Goal: Task Accomplishment & Management: Use online tool/utility

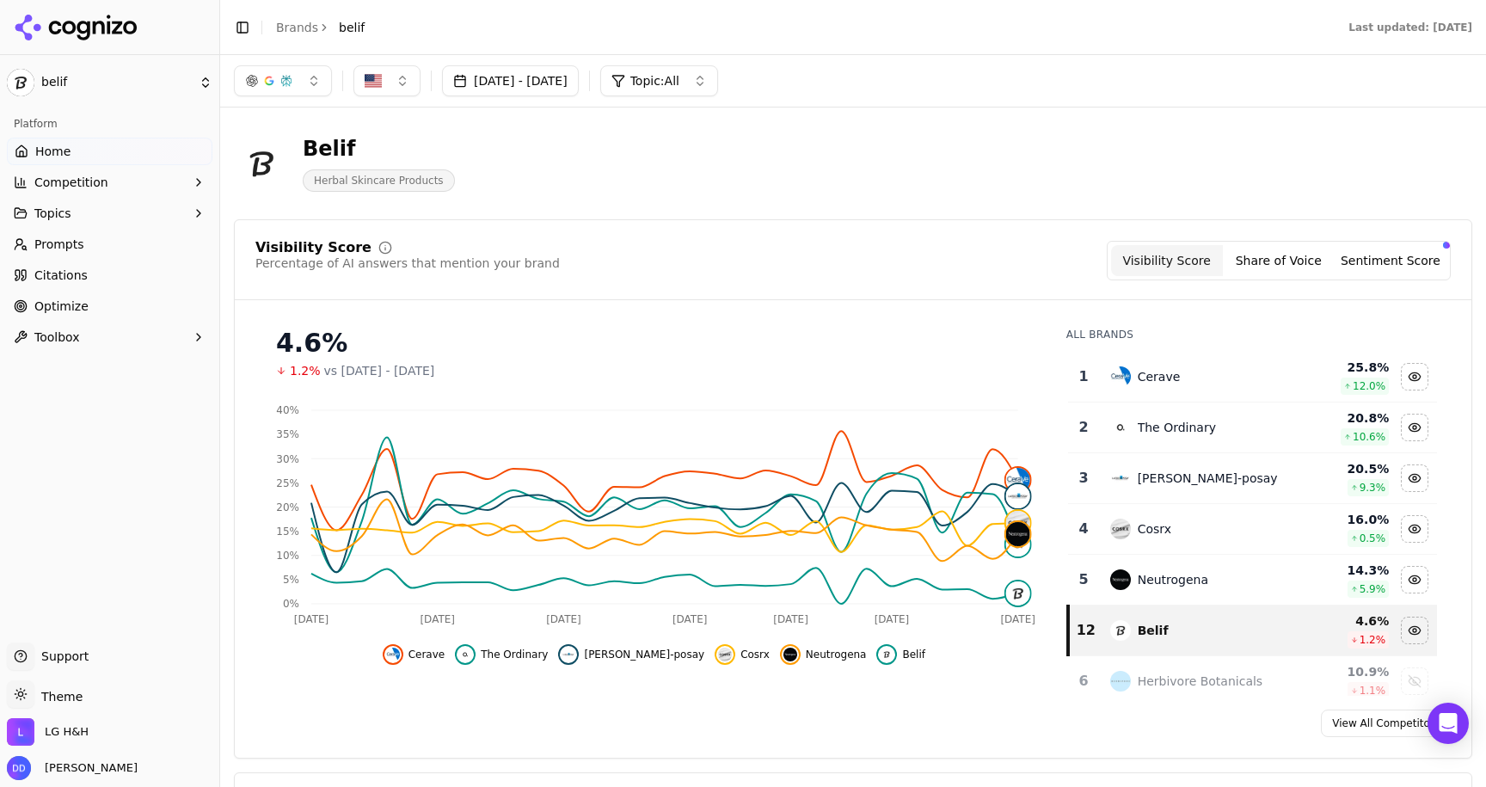
click at [269, 28] on div "Toggle Sidebar Brands belif" at bounding box center [299, 27] width 158 height 24
click at [287, 28] on link "Brands" at bounding box center [297, 28] width 42 height 14
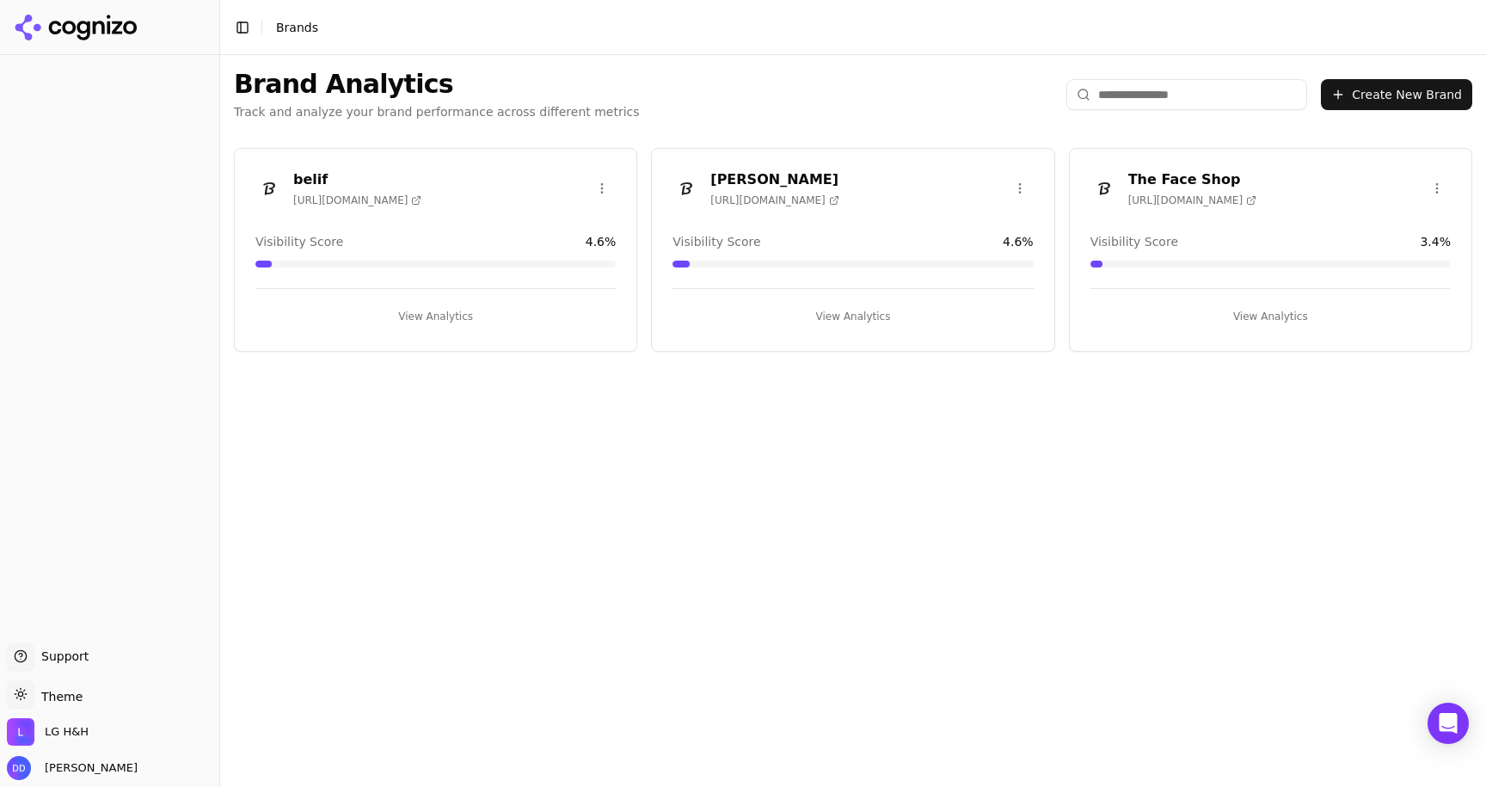
click at [841, 328] on button "View Analytics" at bounding box center [853, 317] width 360 height 28
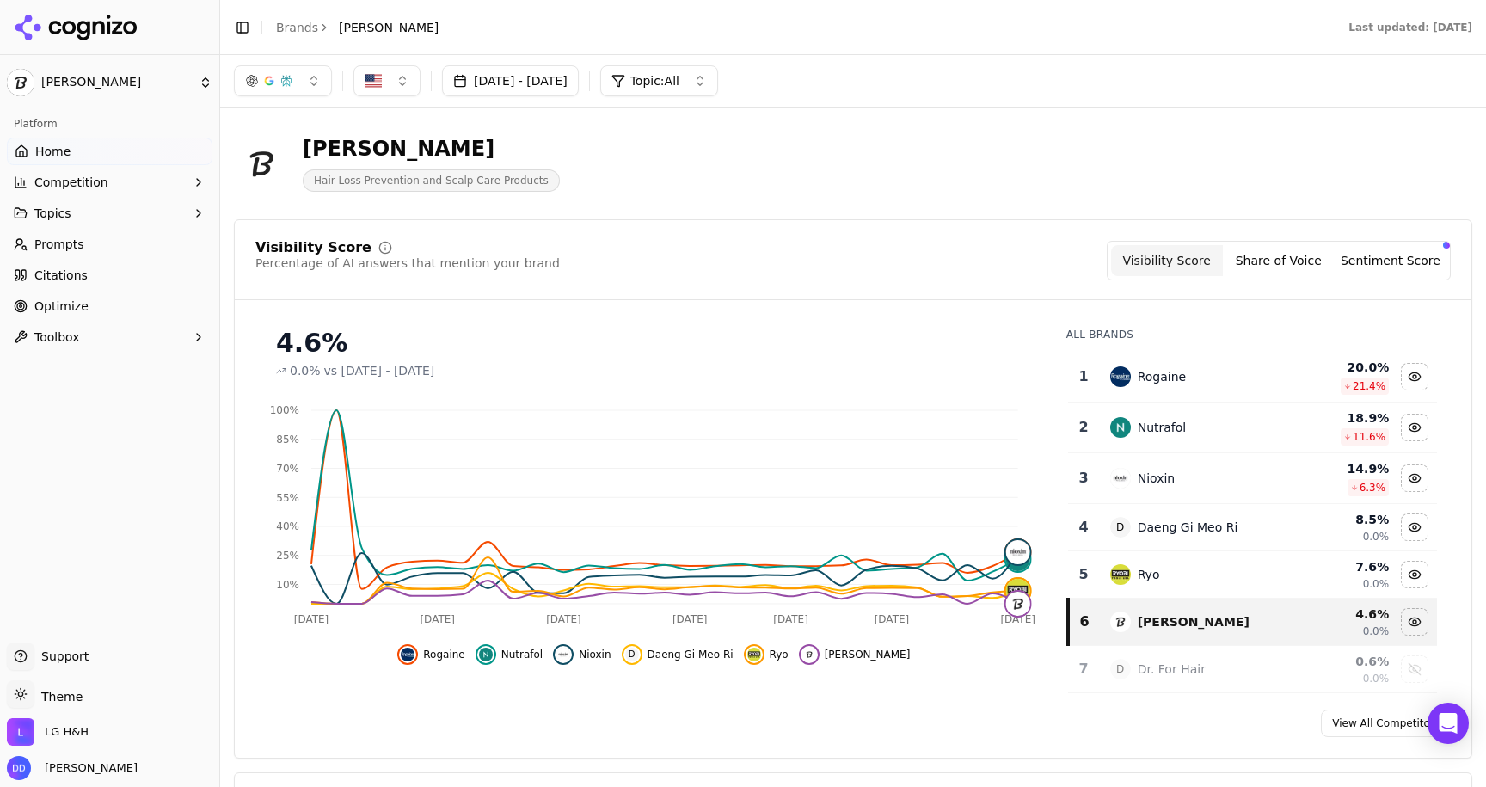
click at [131, 307] on link "Optimize" at bounding box center [110, 306] width 206 height 28
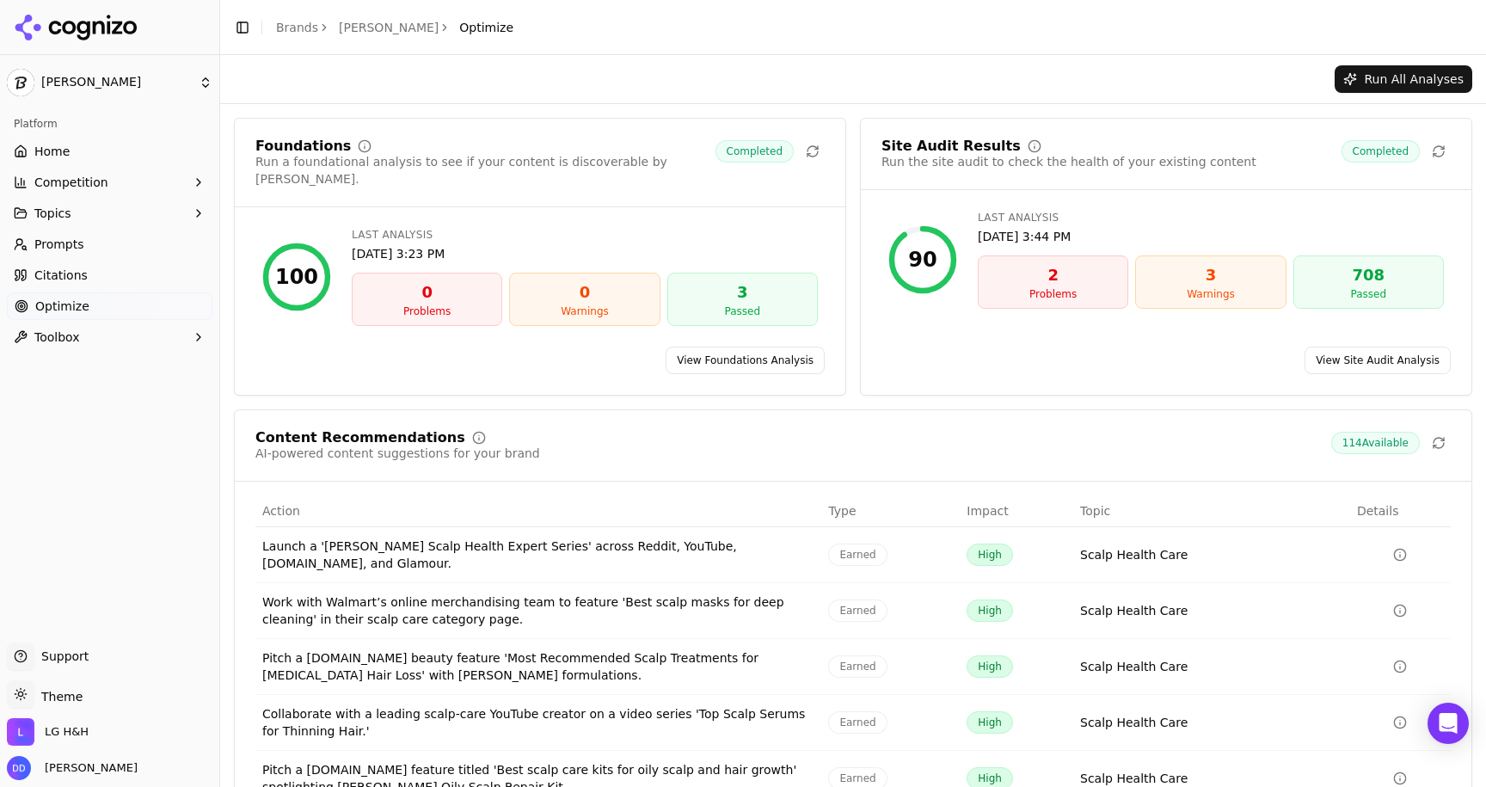
click at [1342, 347] on link "View Site Audit Analysis" at bounding box center [1378, 361] width 146 height 28
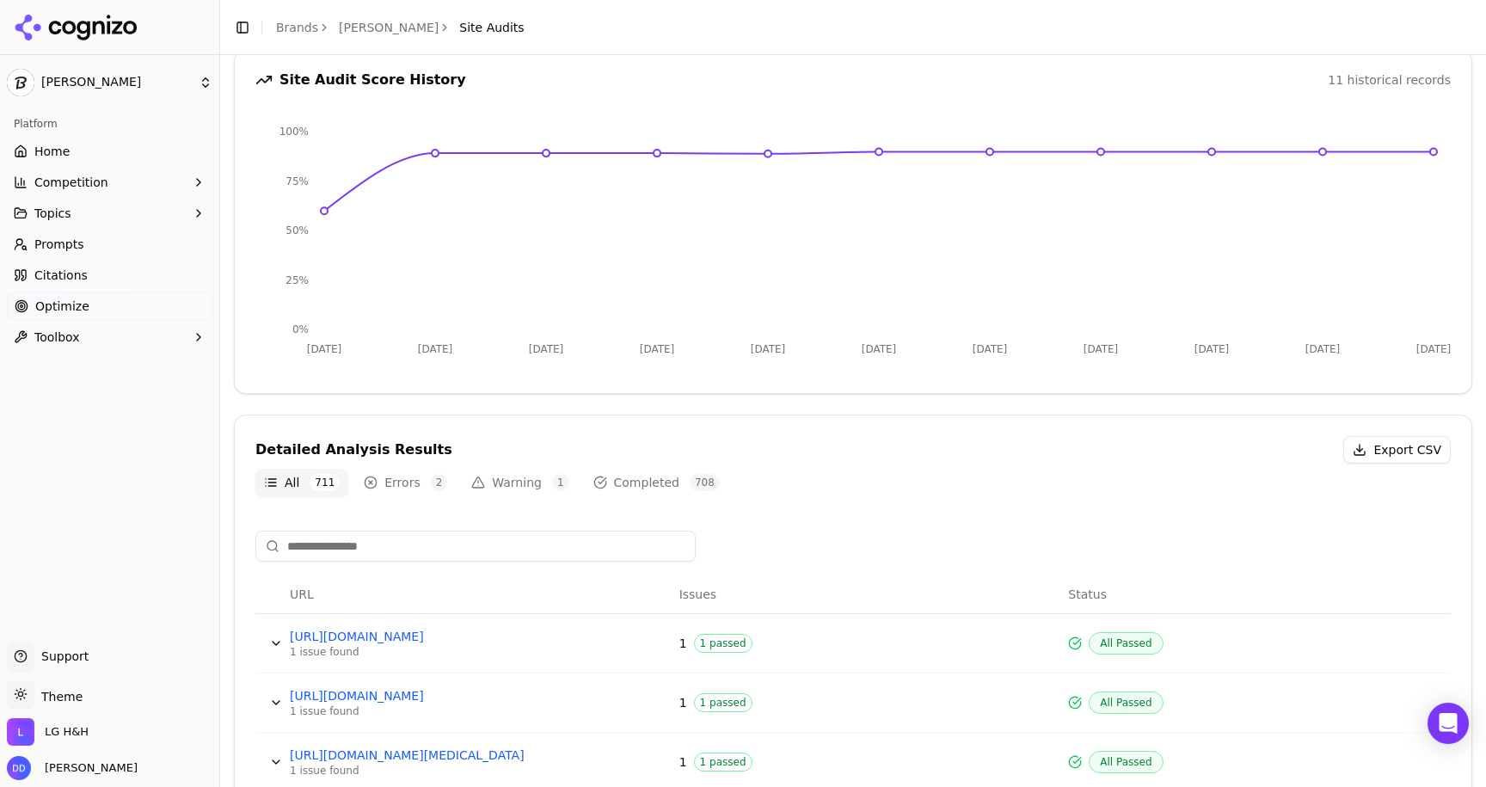
click at [385, 487] on button "Errors 2" at bounding box center [405, 483] width 101 height 28
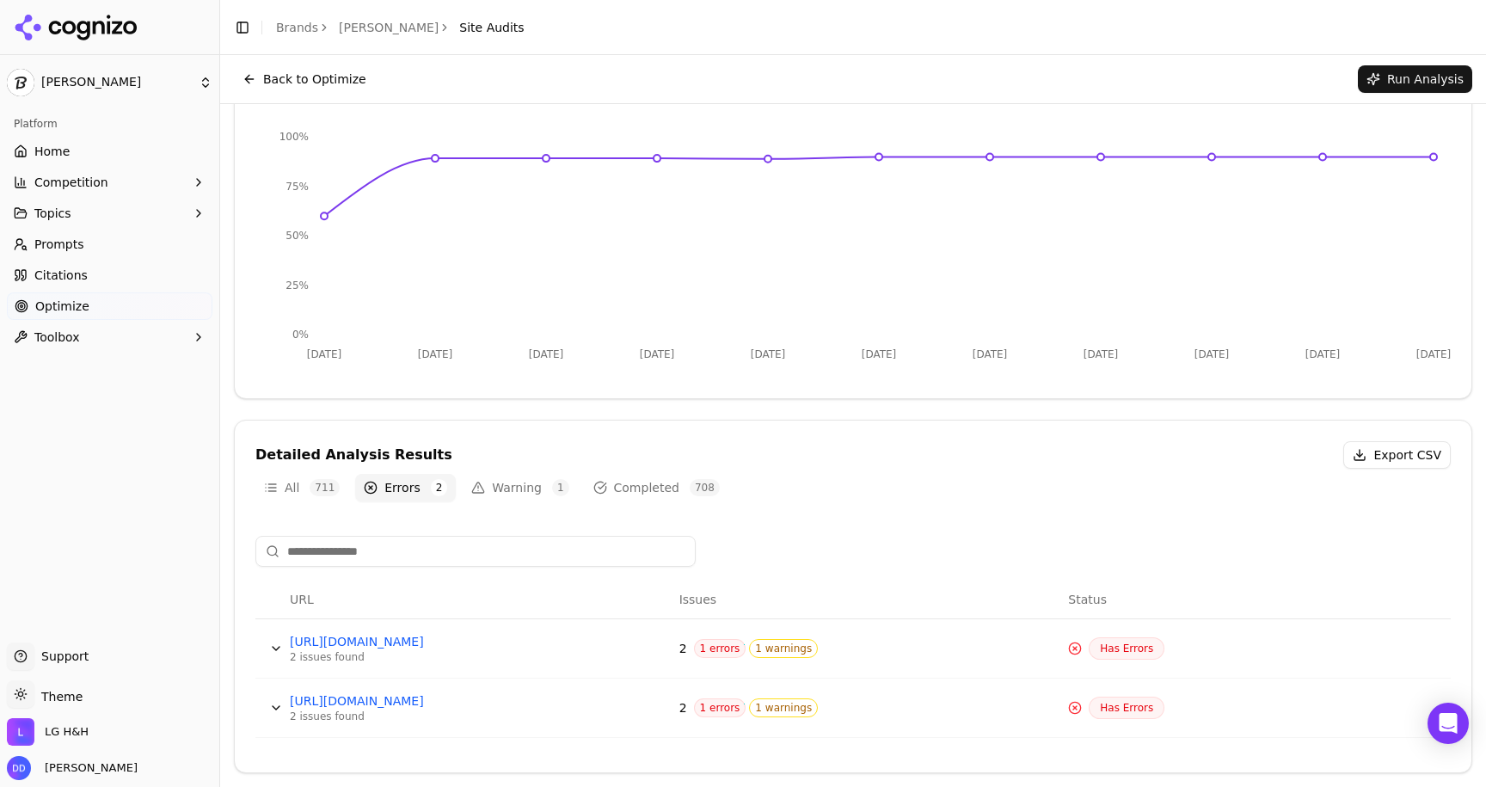
click at [504, 482] on button "Warning 1" at bounding box center [520, 488] width 114 height 28
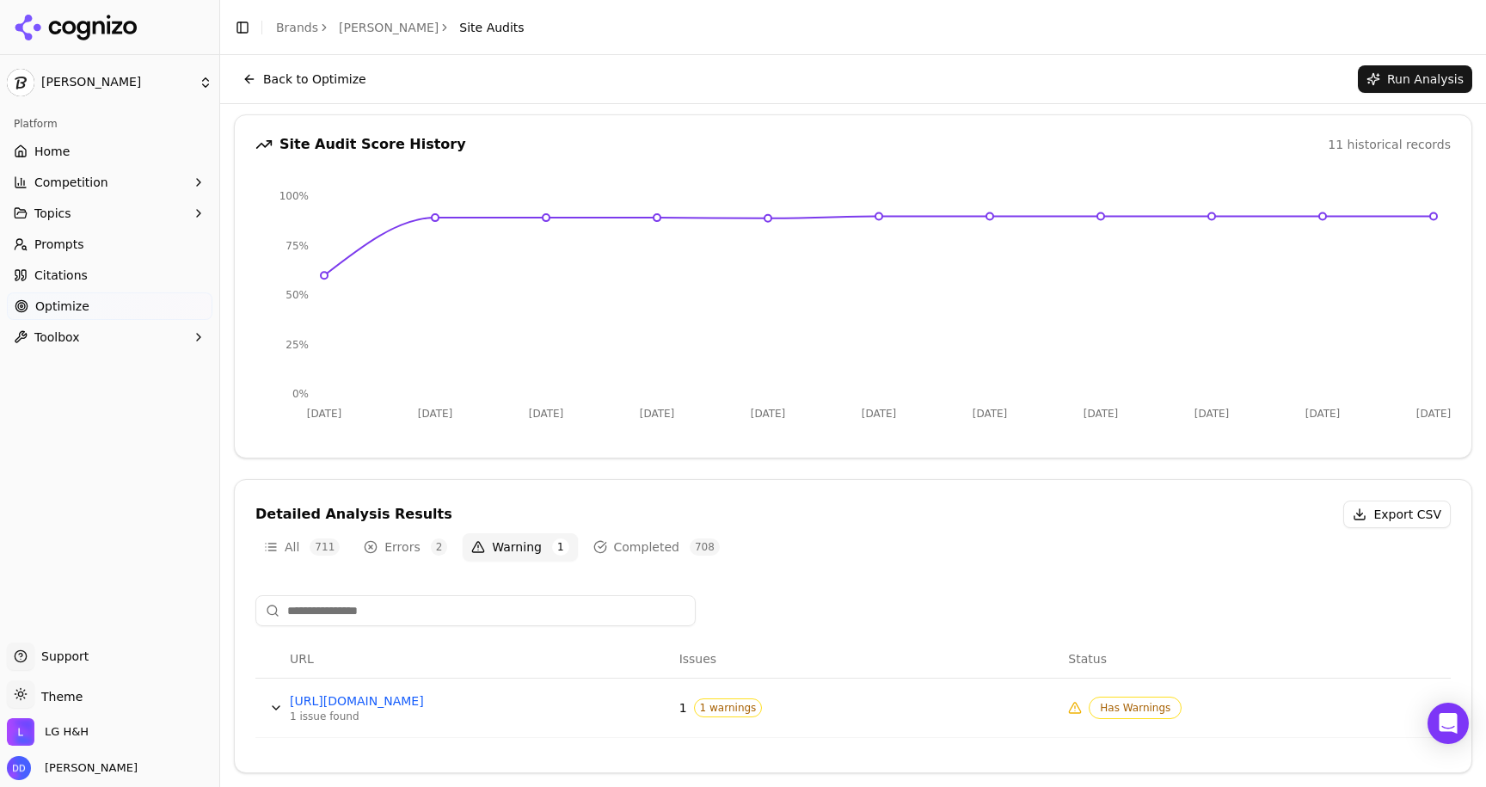
scroll to position [129, 0]
click at [390, 542] on button "Errors 2" at bounding box center [405, 547] width 101 height 28
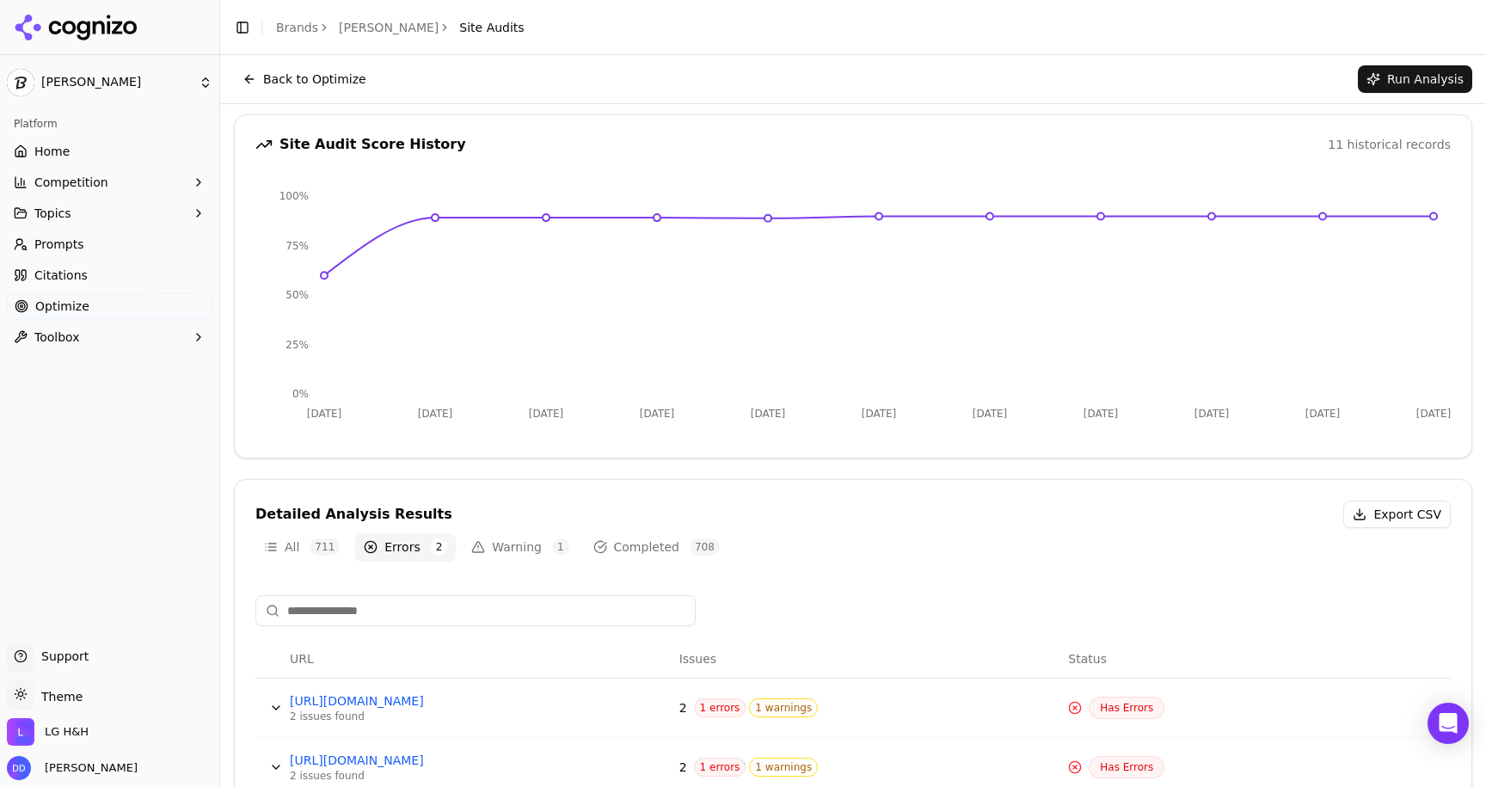
scroll to position [188, 0]
